Goal: Transaction & Acquisition: Purchase product/service

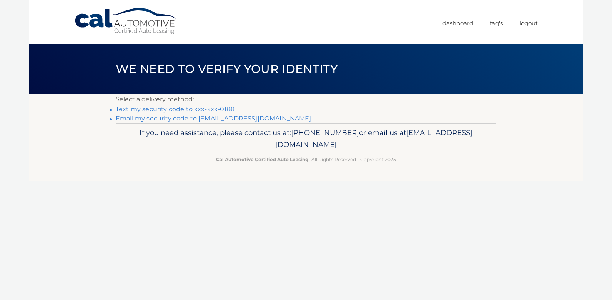
click at [205, 108] on link "Text my security code to xxx-xxx-0188" at bounding box center [175, 109] width 119 height 7
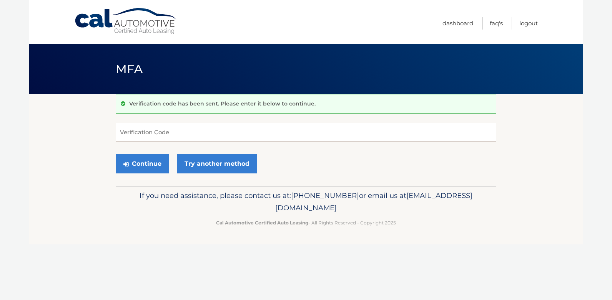
click at [186, 129] on input "Verification Code" at bounding box center [306, 132] width 380 height 19
type input "056364"
click at [144, 164] on button "Continue" at bounding box center [142, 163] width 53 height 19
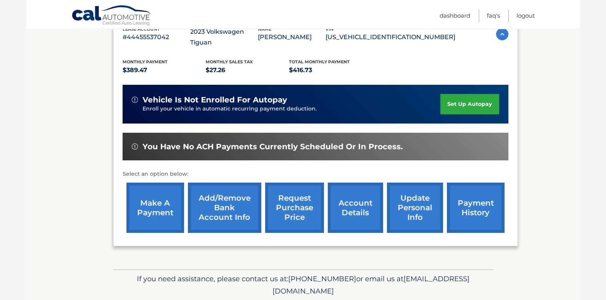
scroll to position [154, 0]
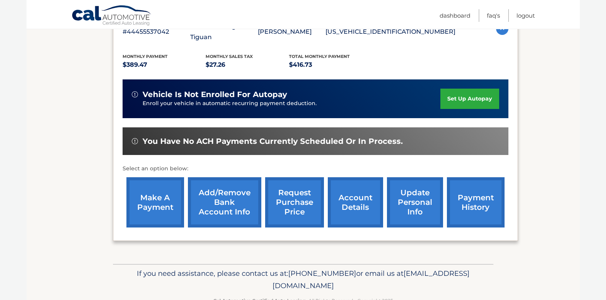
click at [157, 194] on link "make a payment" at bounding box center [155, 202] width 58 height 50
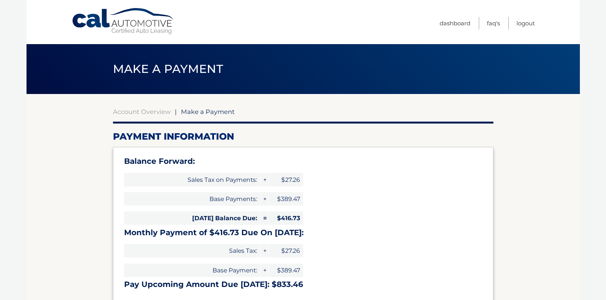
select select "MmU3OWIzYjctZjAxZi00NDY3LWJhNTktYmZiMzgyODE3MjE5"
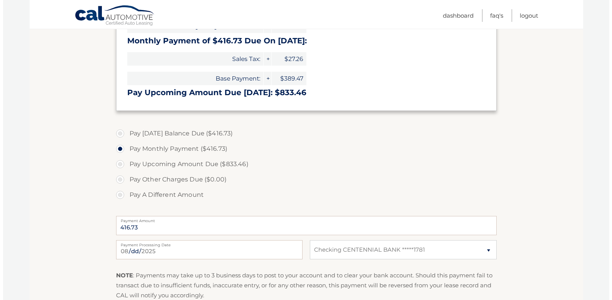
scroll to position [230, 0]
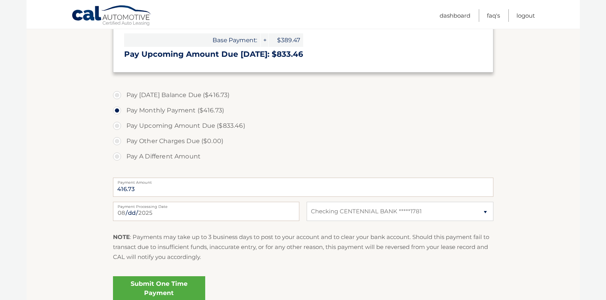
click at [137, 284] on link "Submit One Time Payment" at bounding box center [159, 289] width 92 height 25
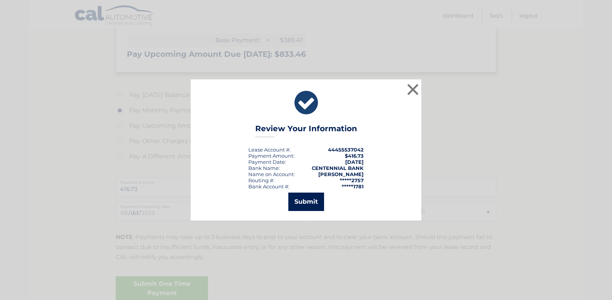
click at [308, 201] on button "Submit" at bounding box center [306, 202] width 36 height 18
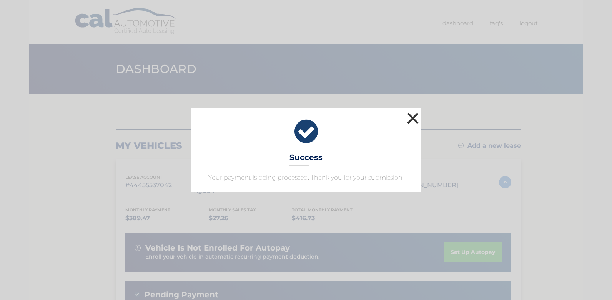
click at [413, 118] on button "×" at bounding box center [412, 118] width 15 height 15
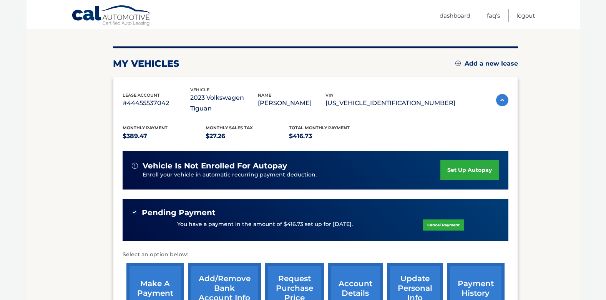
scroll to position [154, 0]
